Goal: Task Accomplishment & Management: Complete application form

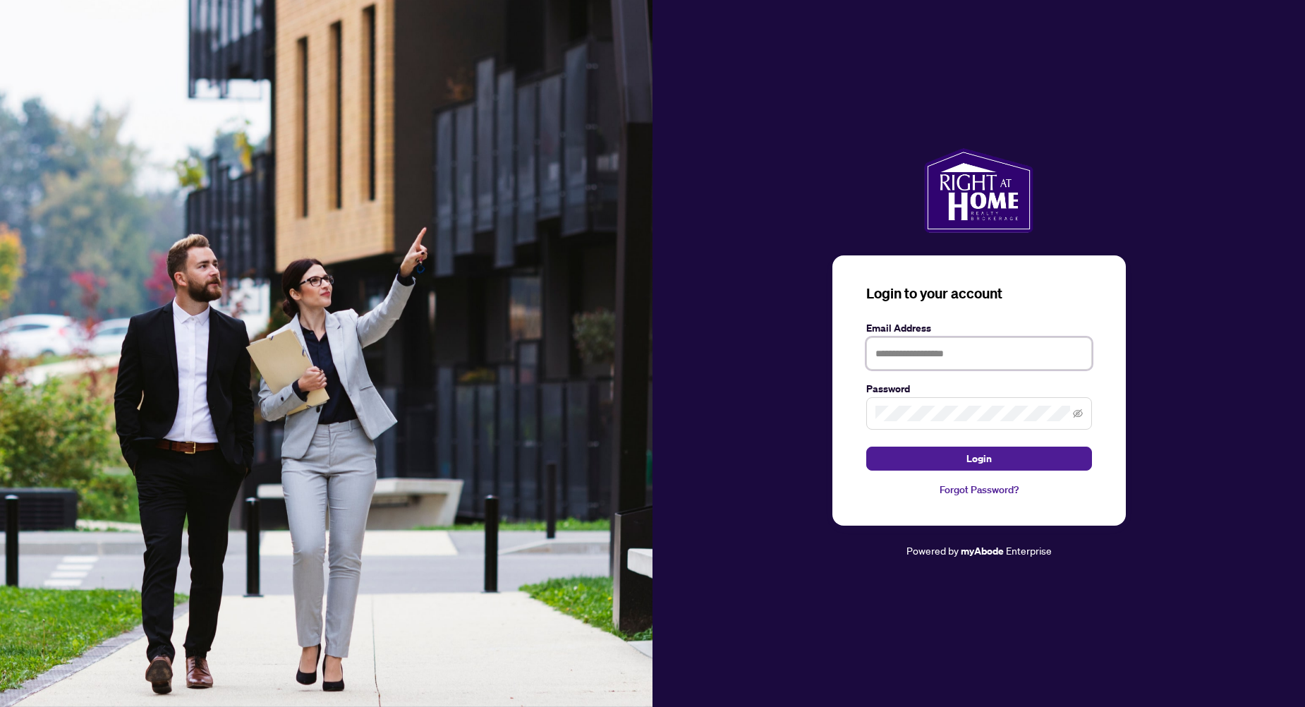
type input "**********"
click at [914, 449] on button "Login" at bounding box center [980, 459] width 226 height 24
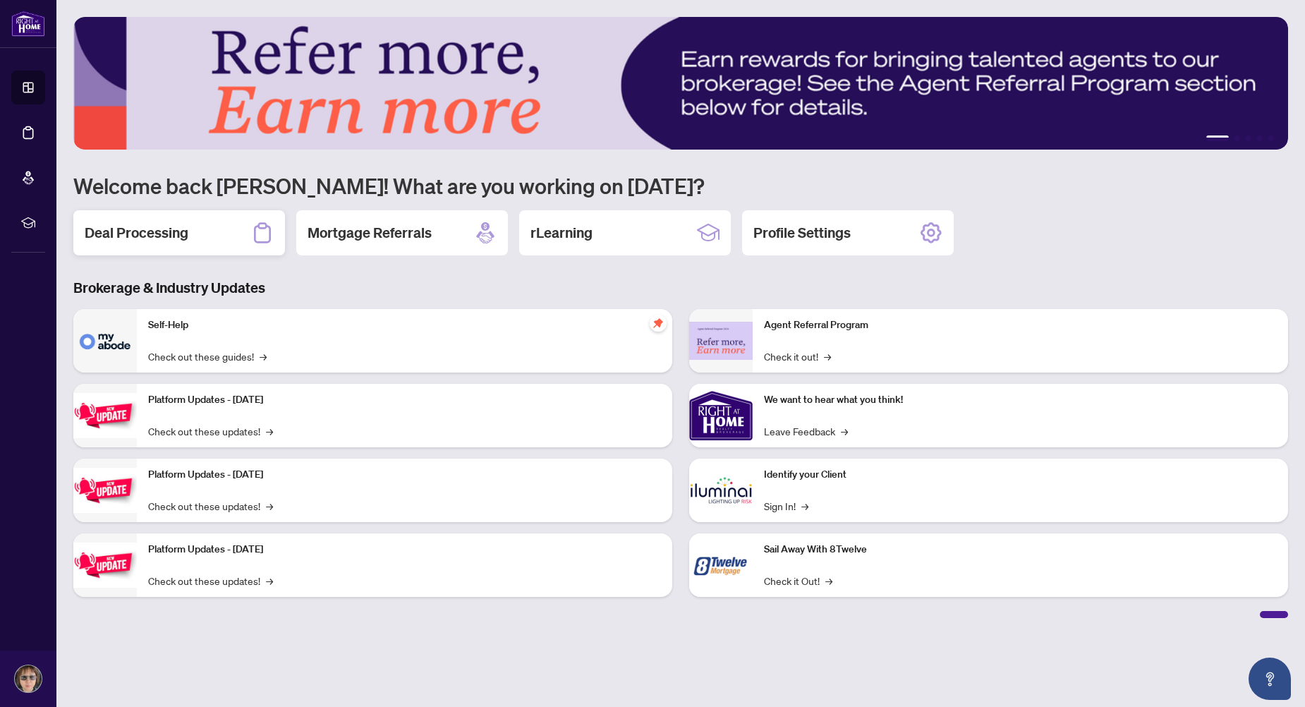
click at [155, 239] on h2 "Deal Processing" at bounding box center [137, 233] width 104 height 20
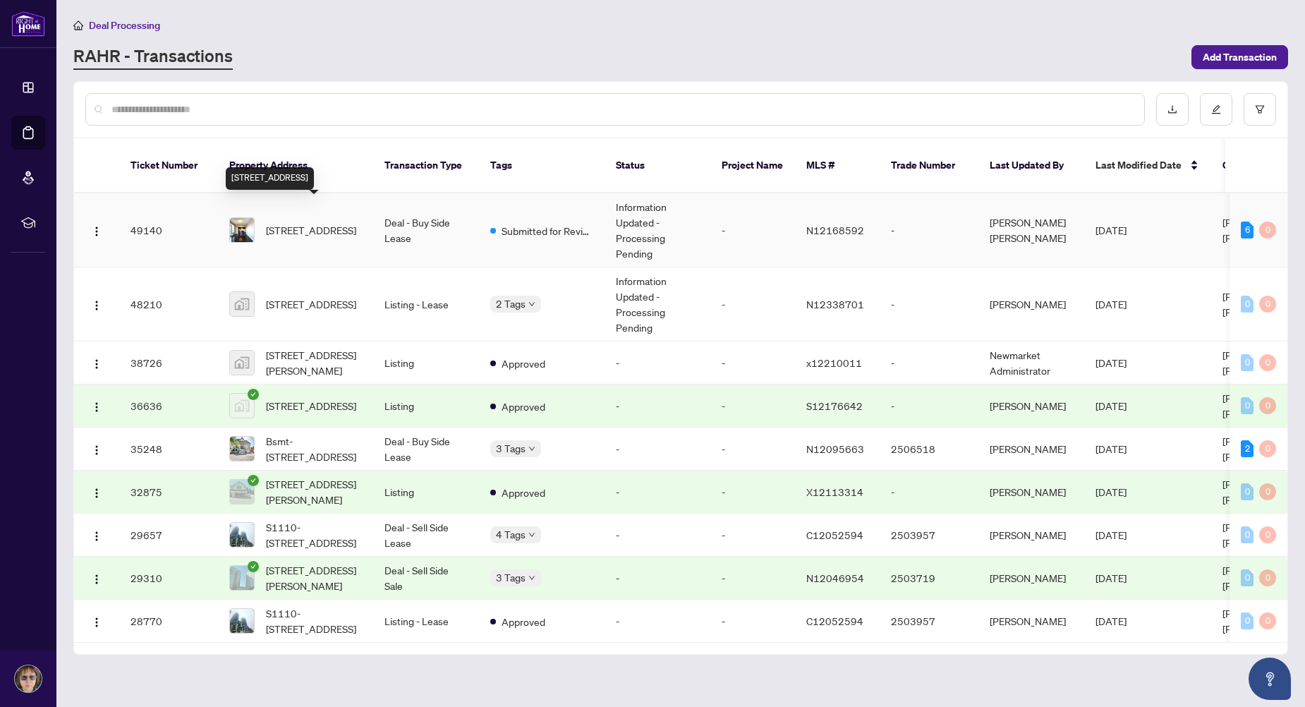
click at [274, 223] on span "[STREET_ADDRESS]" at bounding box center [311, 230] width 90 height 16
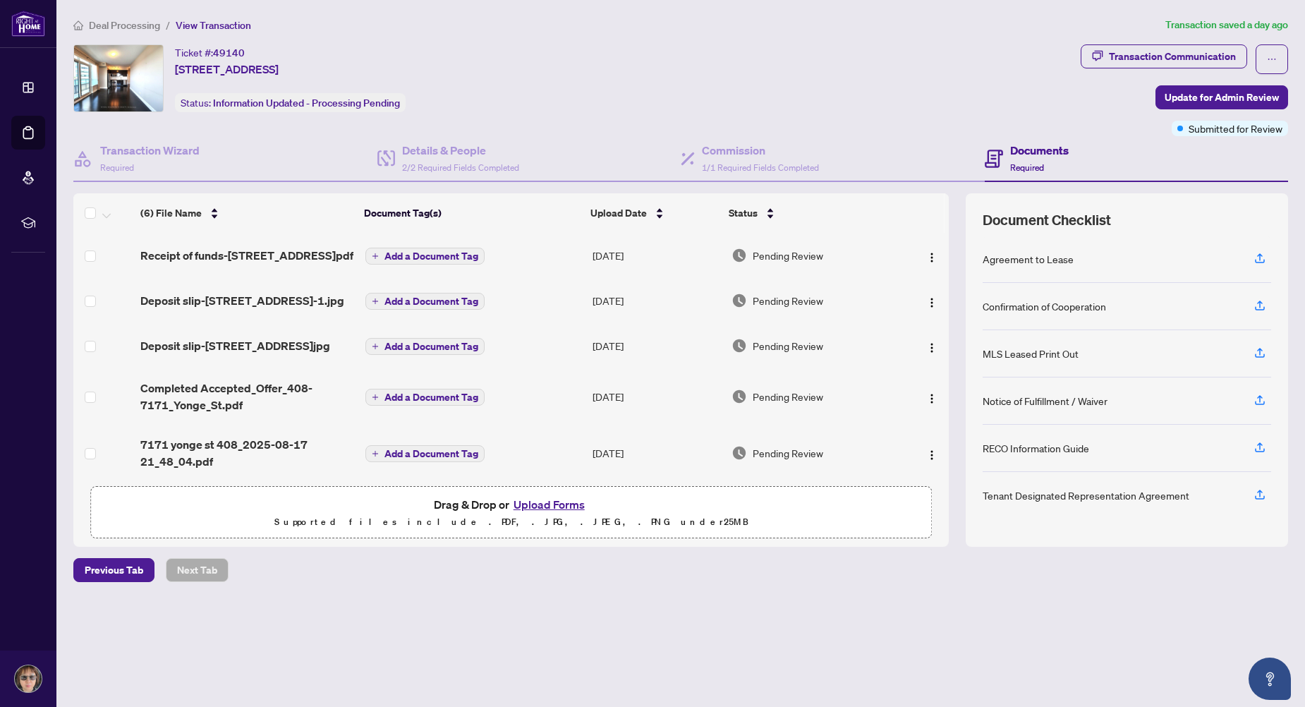
click at [528, 507] on button "Upload Forms" at bounding box center [549, 504] width 80 height 18
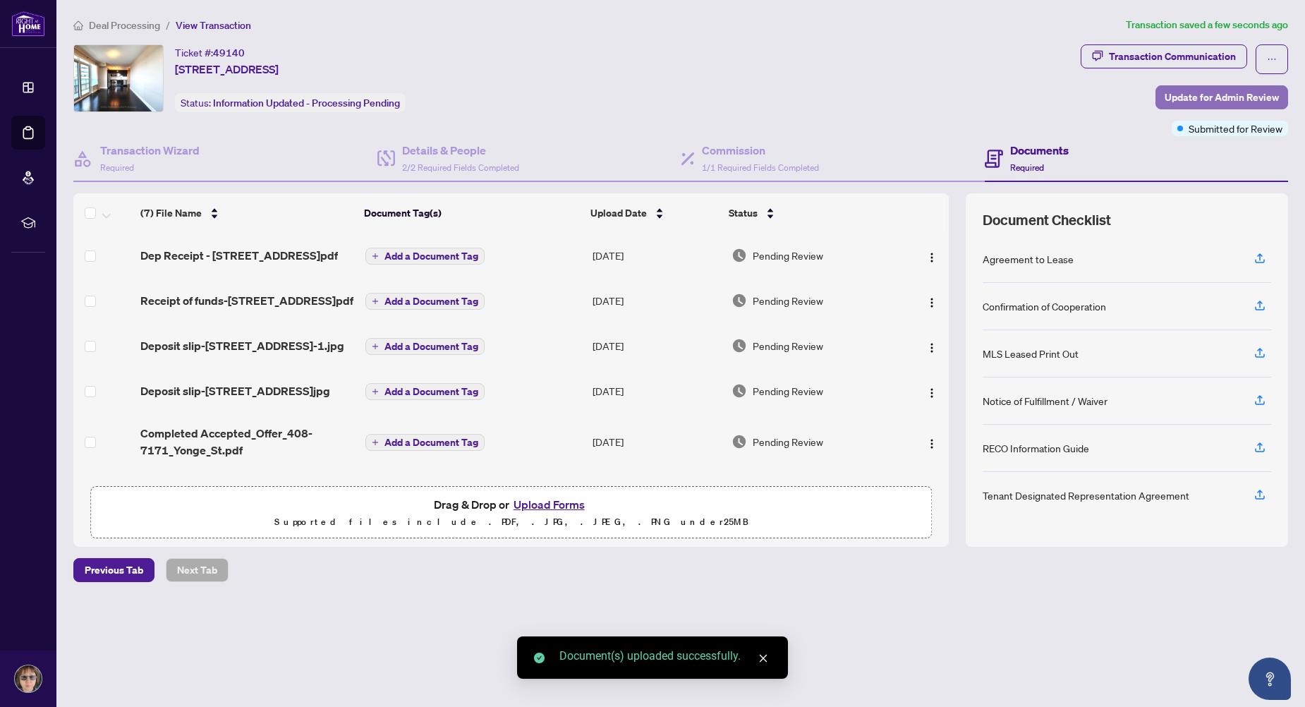
click at [1190, 97] on span "Update for Admin Review" at bounding box center [1222, 97] width 114 height 23
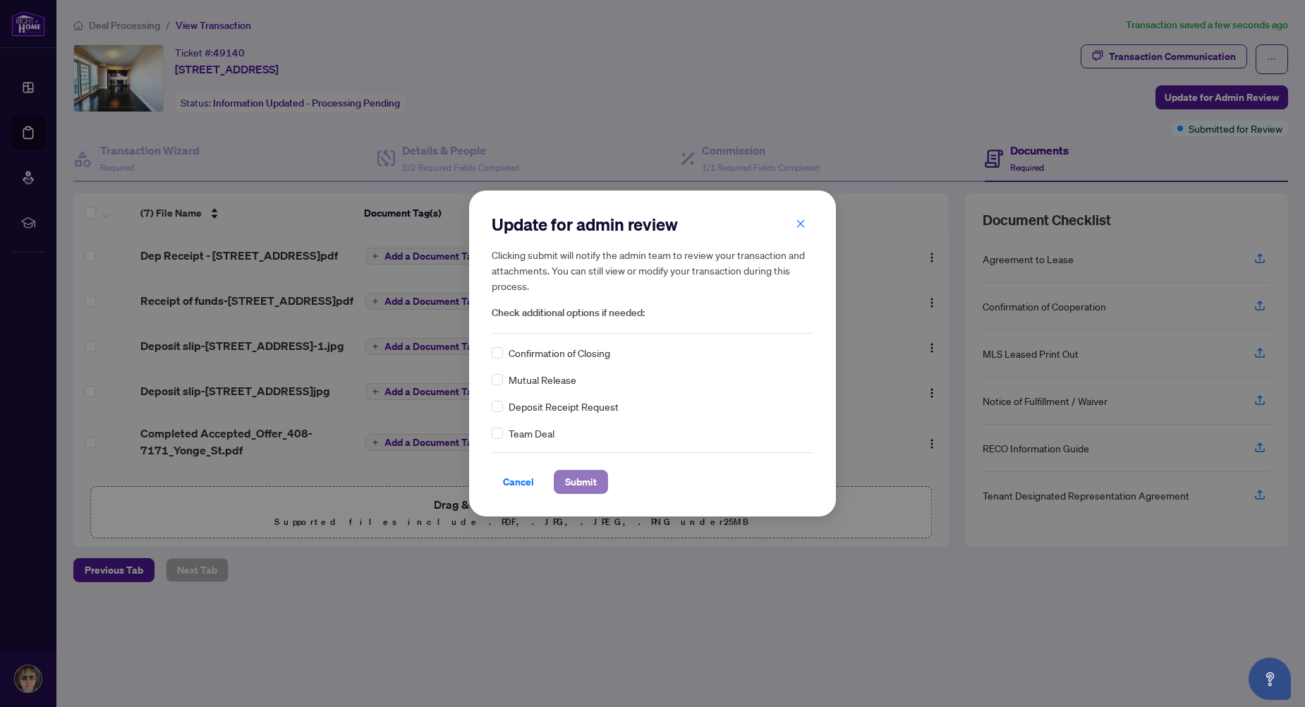
click at [574, 478] on span "Submit" at bounding box center [581, 482] width 32 height 23
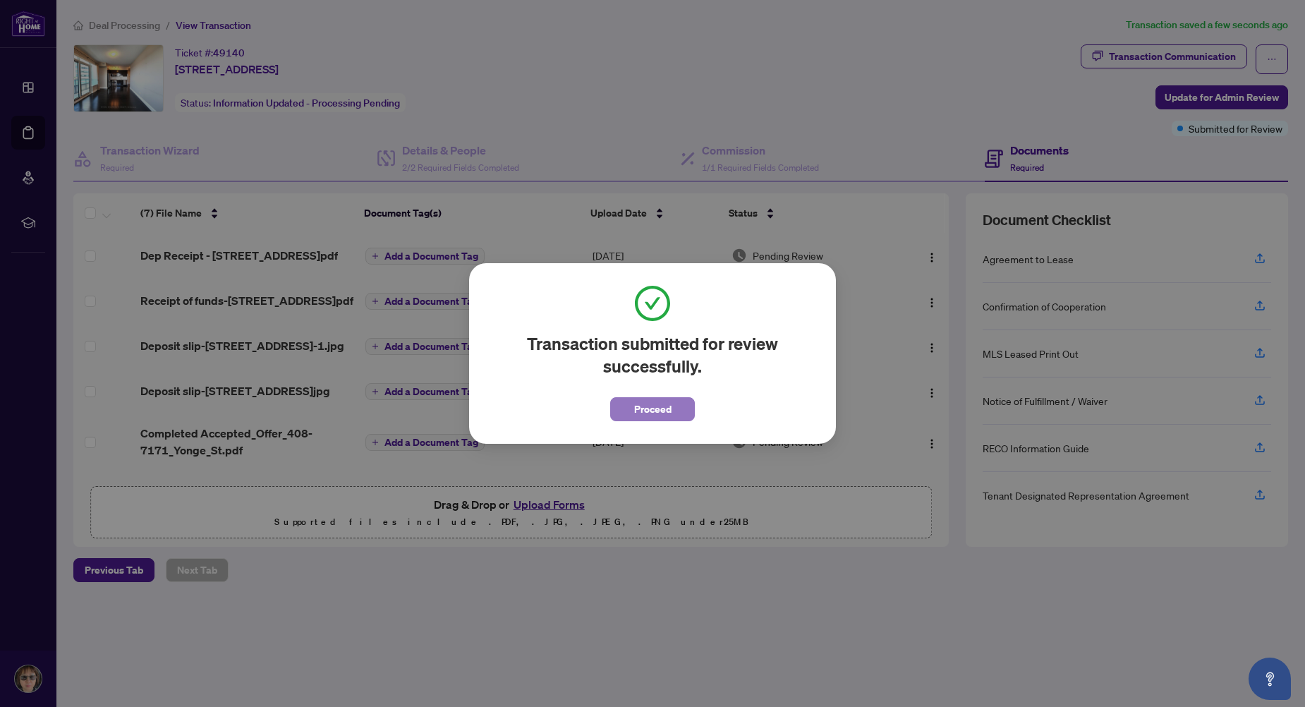
click at [632, 404] on button "Proceed" at bounding box center [652, 409] width 85 height 24
